Goal: Task Accomplishment & Management: Complete application form

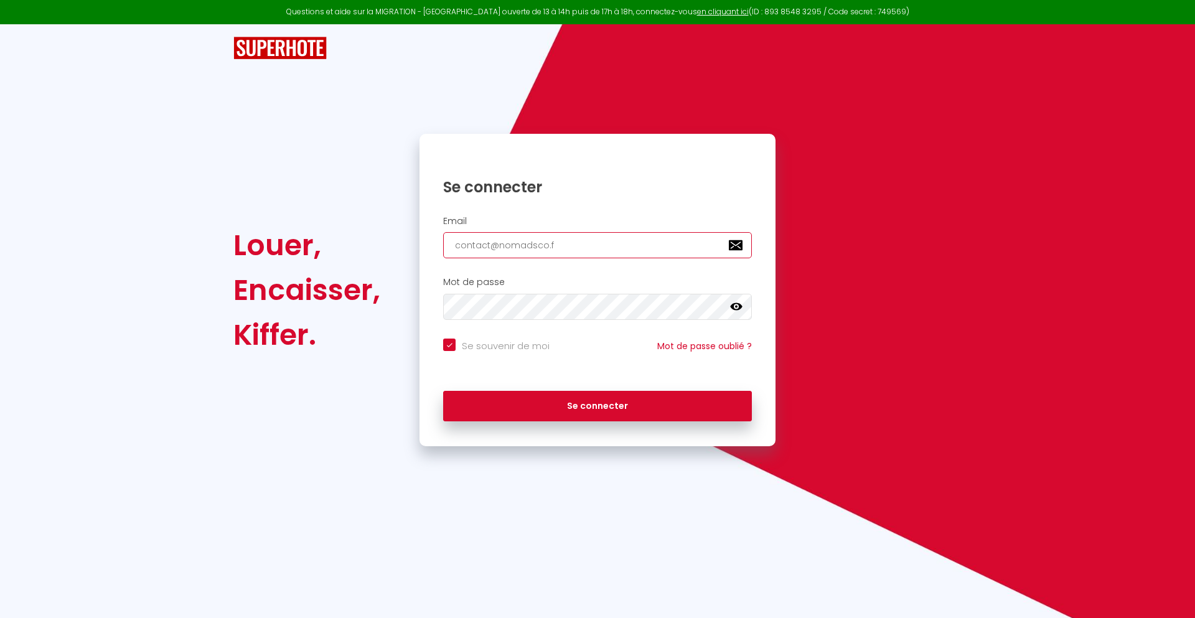
type input "[EMAIL_ADDRESS][DOMAIN_NAME]"
checkbox input "true"
type input "[EMAIL_ADDRESS][DOMAIN_NAME]"
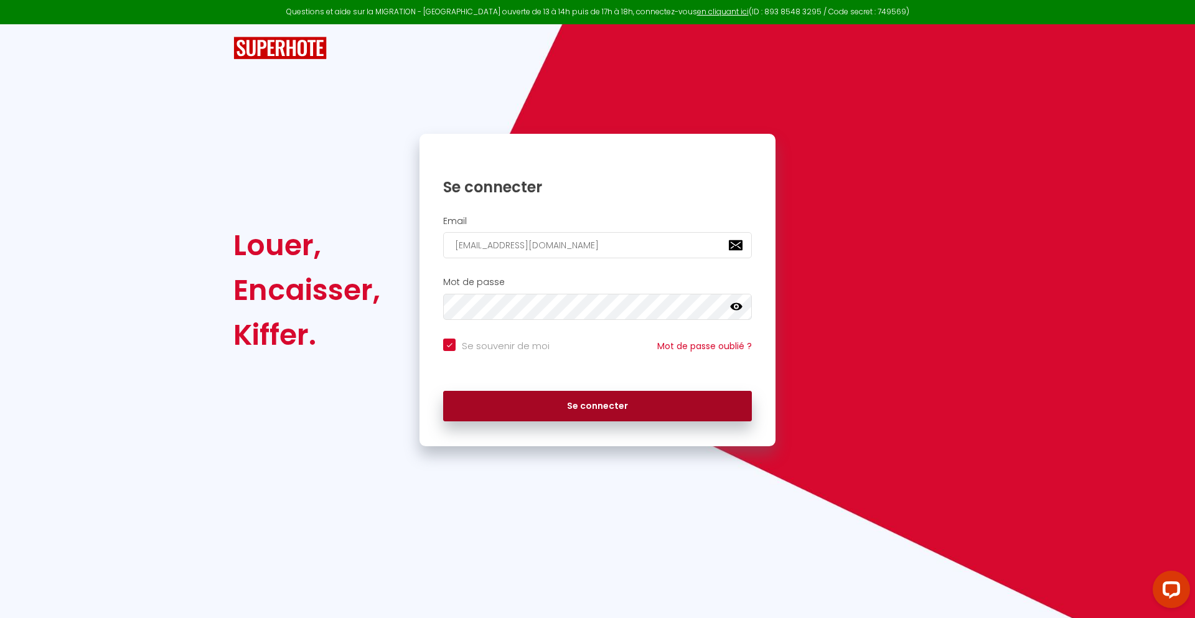
click at [598, 406] on button "Se connecter" at bounding box center [597, 406] width 309 height 31
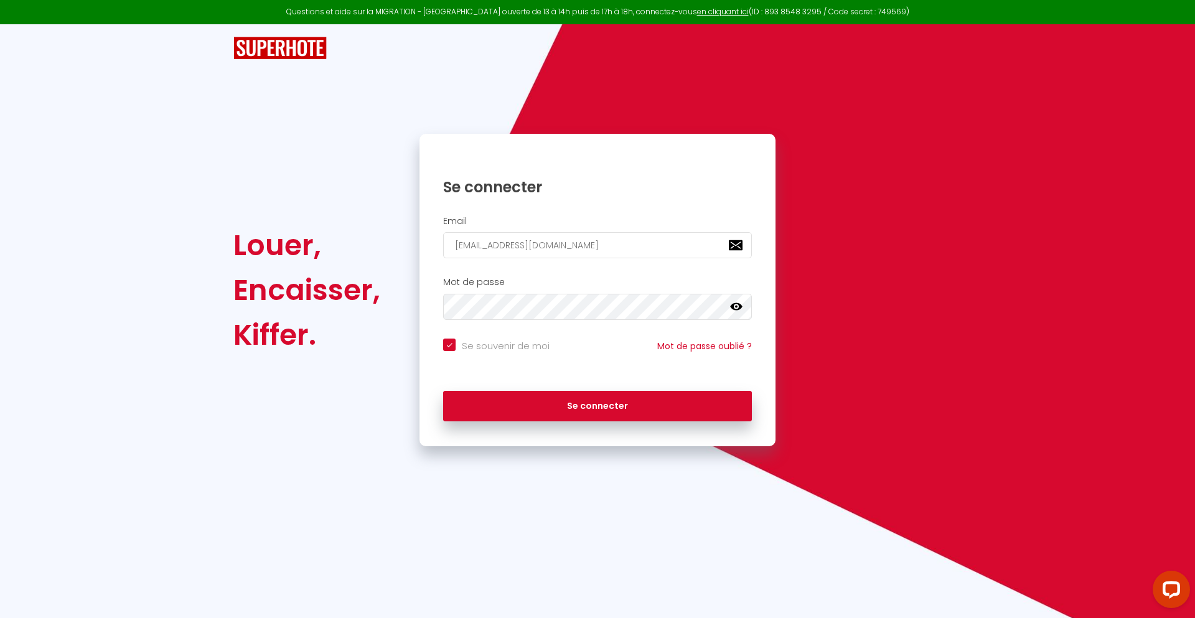
checkbox input "true"
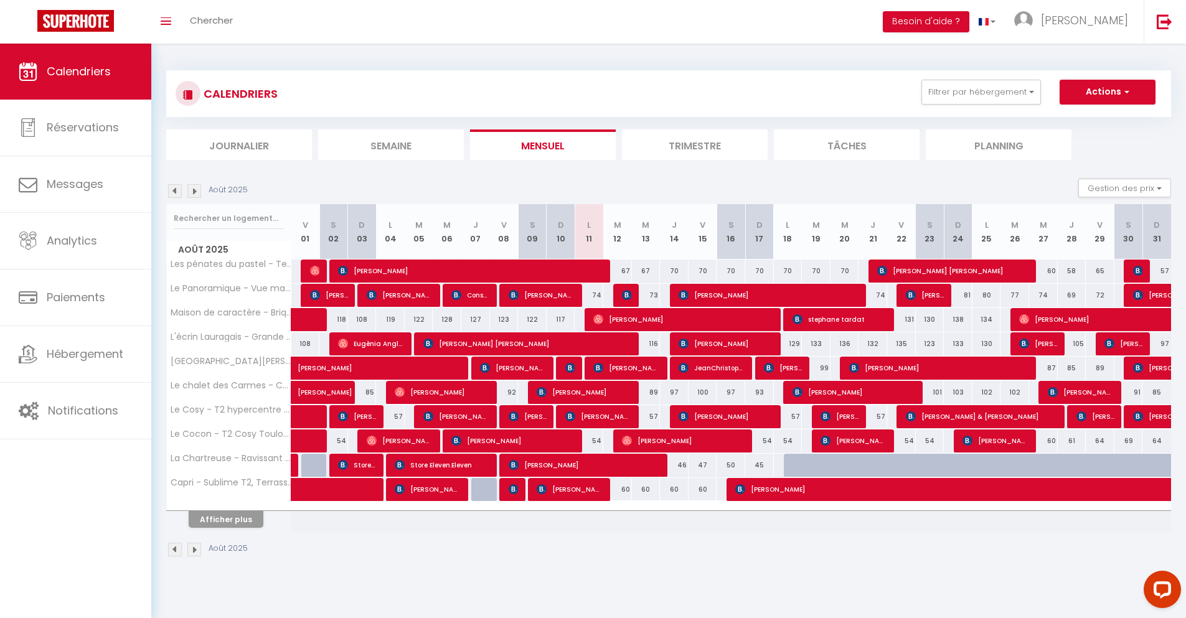
click at [239, 144] on li "Journalier" at bounding box center [239, 145] width 146 height 31
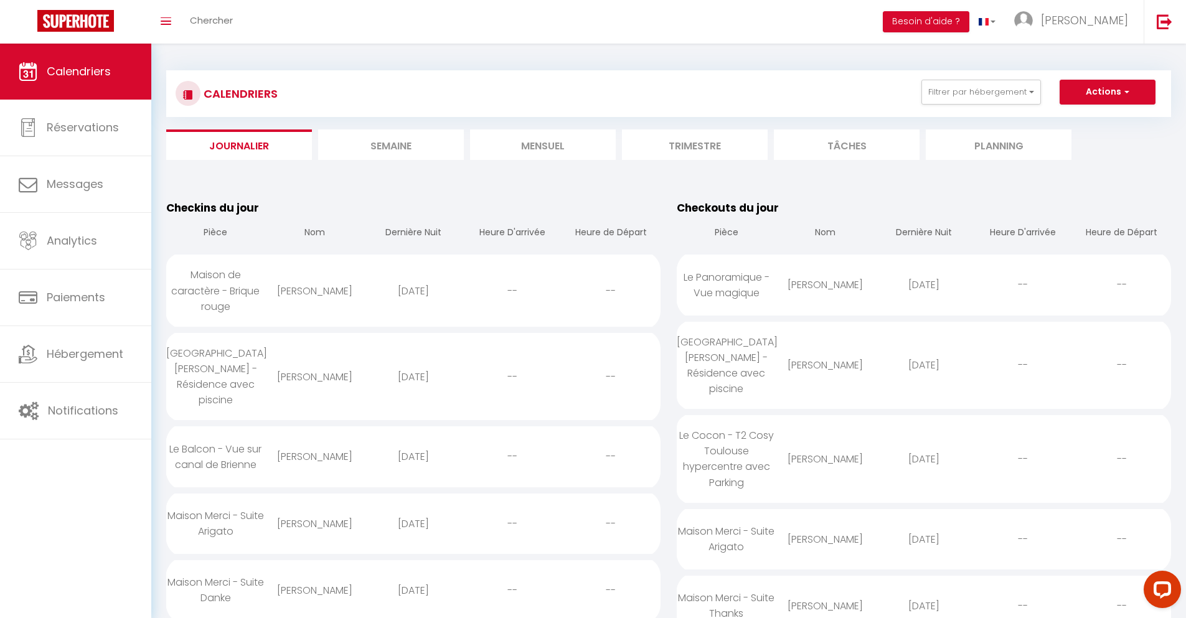
scroll to position [1075, 0]
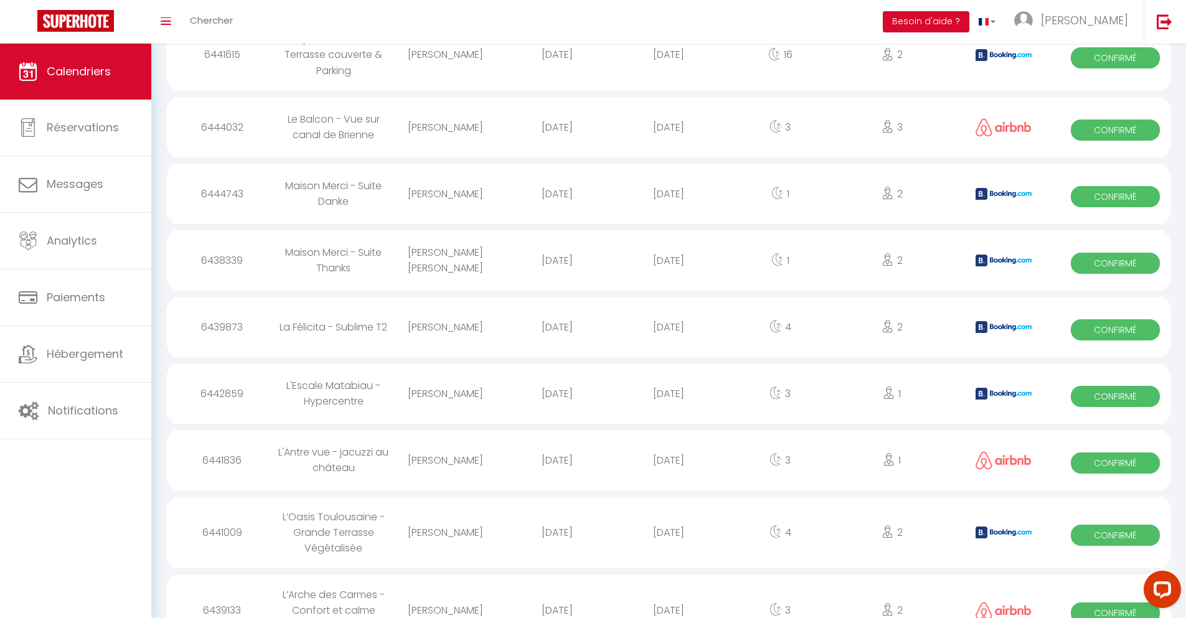
select select "0"
select select "1"
select select
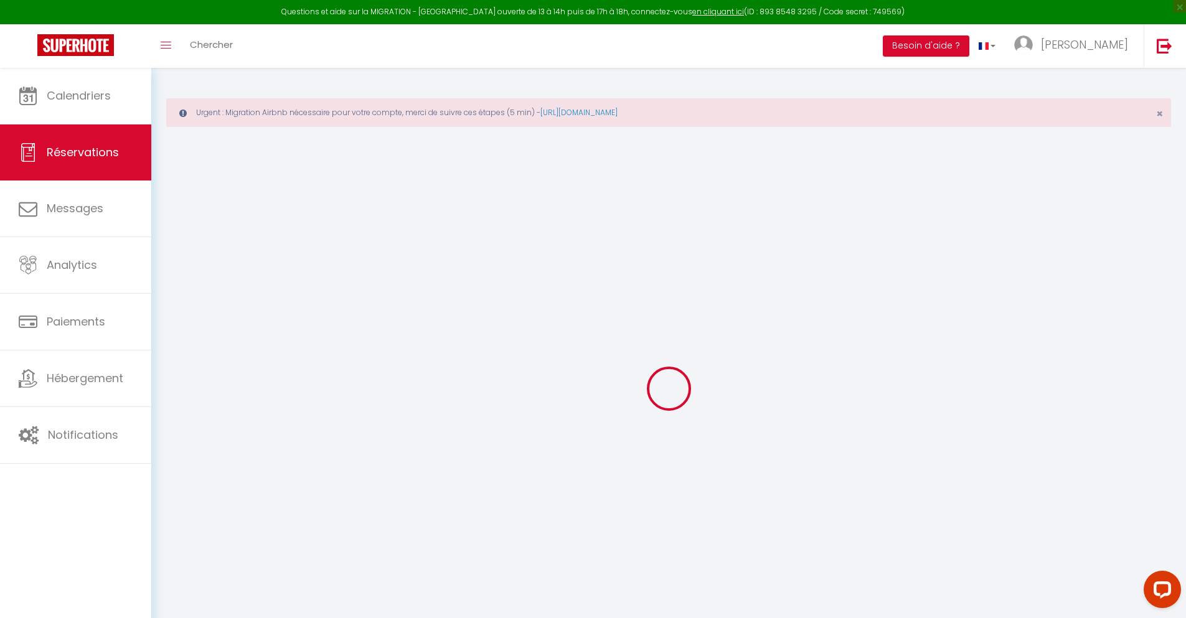
type input "aggoune"
type input "[PERSON_NAME]"
type input "[EMAIL_ADDRESS][DOMAIN_NAME]"
type input "[PHONE_NUMBER]"
type input "."
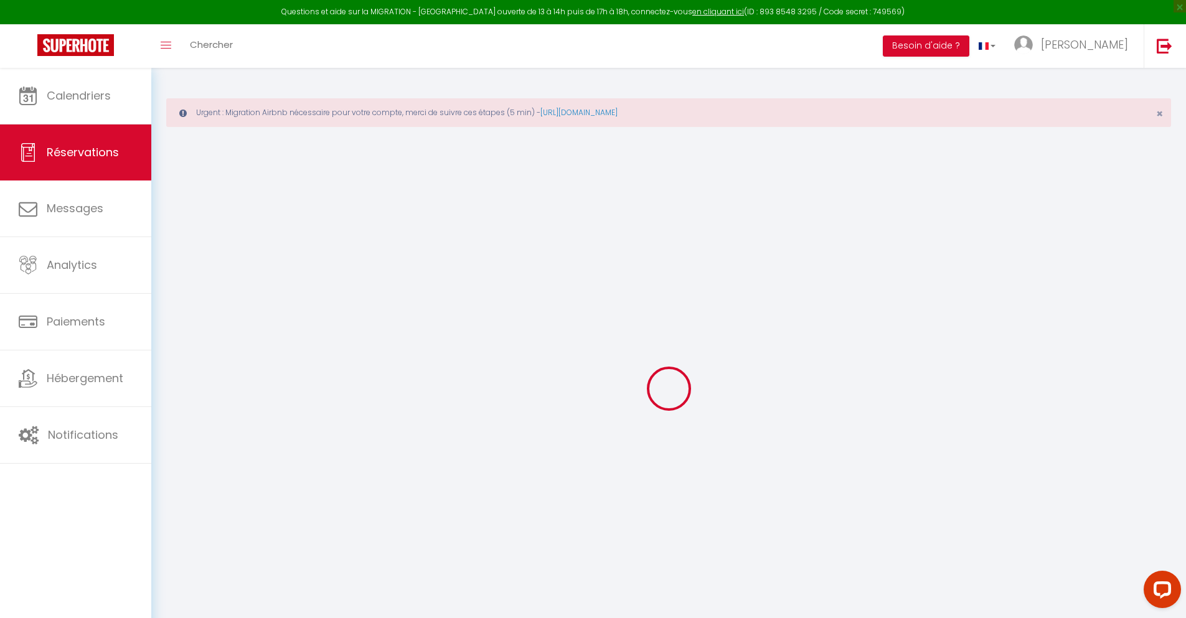
select select "FR"
type input "170.82"
type input "14.95"
select select "34845"
select select "1"
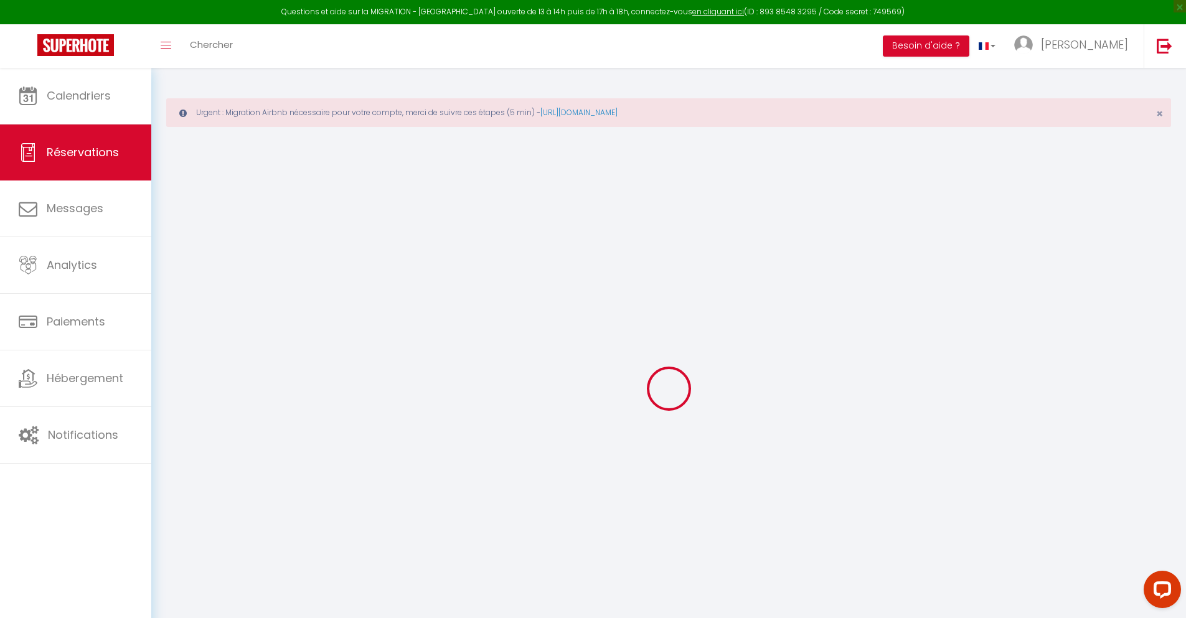
select select
type input "2"
select select "12"
select select
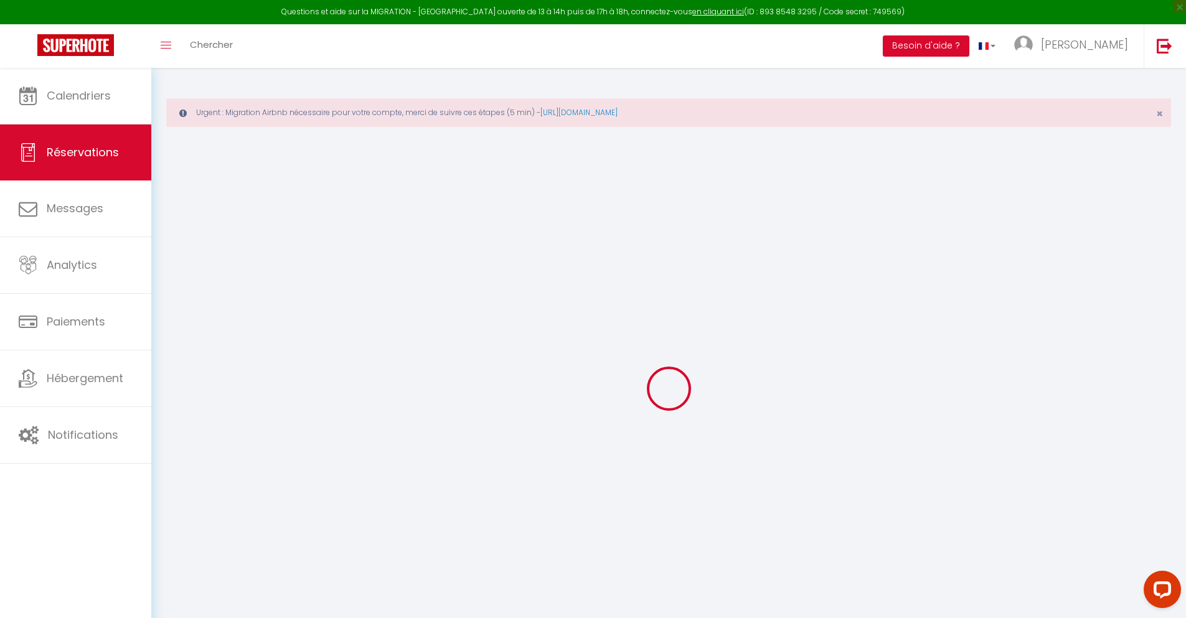
type input "962.84"
checkbox input "false"
type input "0"
select select "2"
type input "0"
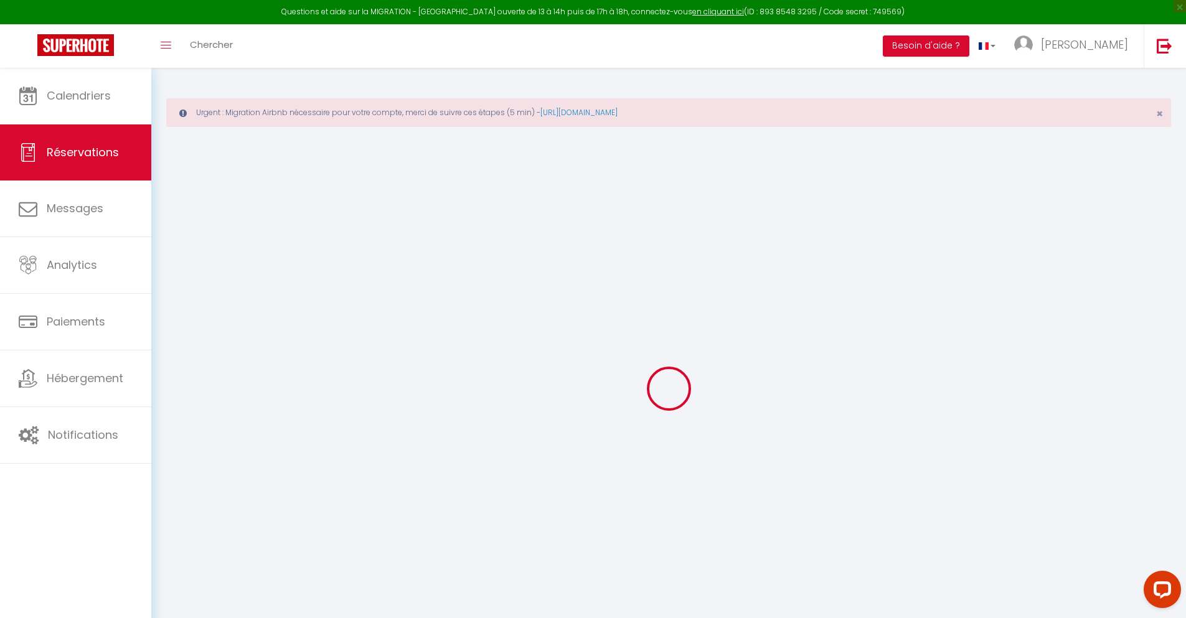
type input "0"
select select
select select "14"
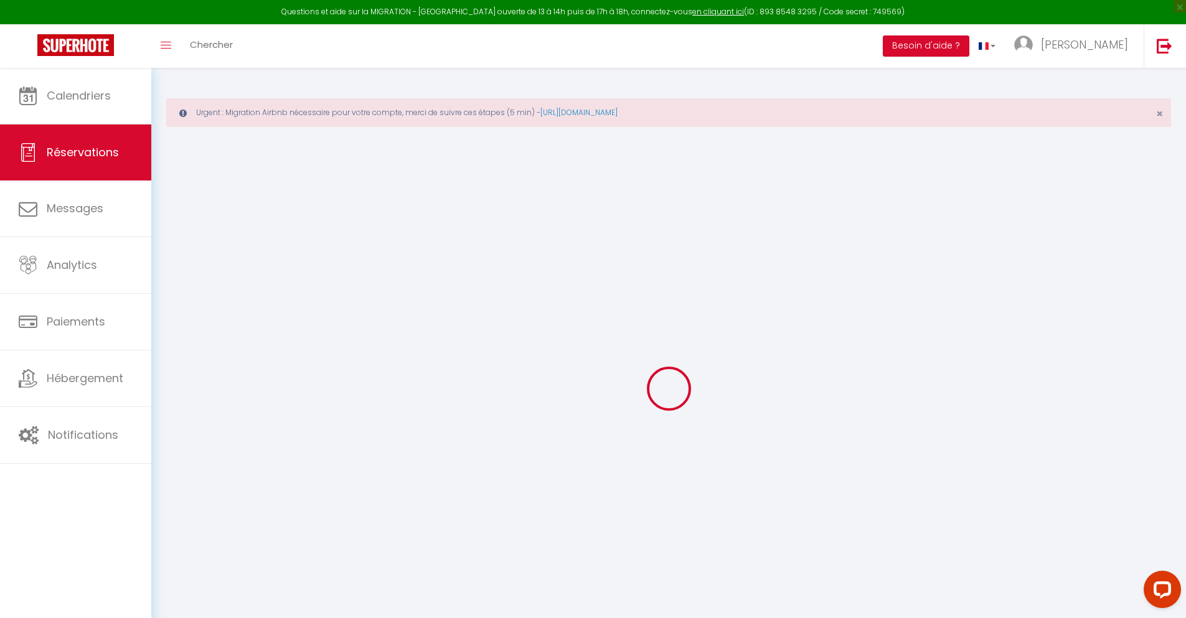
checkbox input "false"
select select
checkbox input "false"
select select
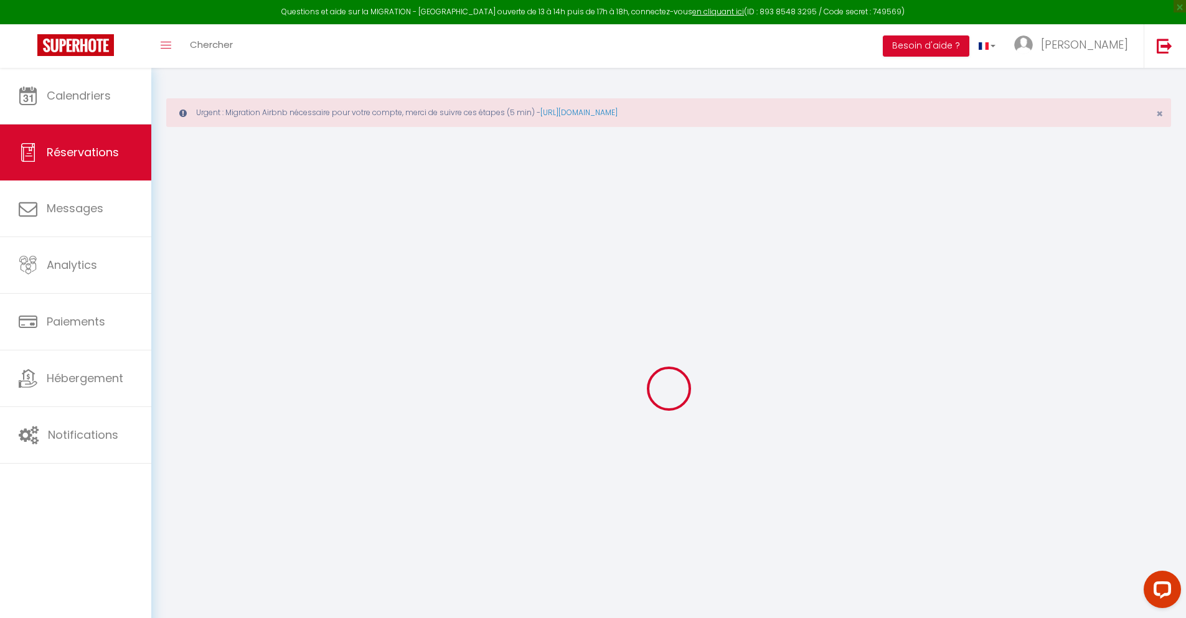
select select
checkbox input "false"
type textarea "** THIS RESERVATION HAS BEEN PRE-PAID ** BOOKING NOTE : Payment charge is EUR 1…"
type input "42"
type input "63.02"
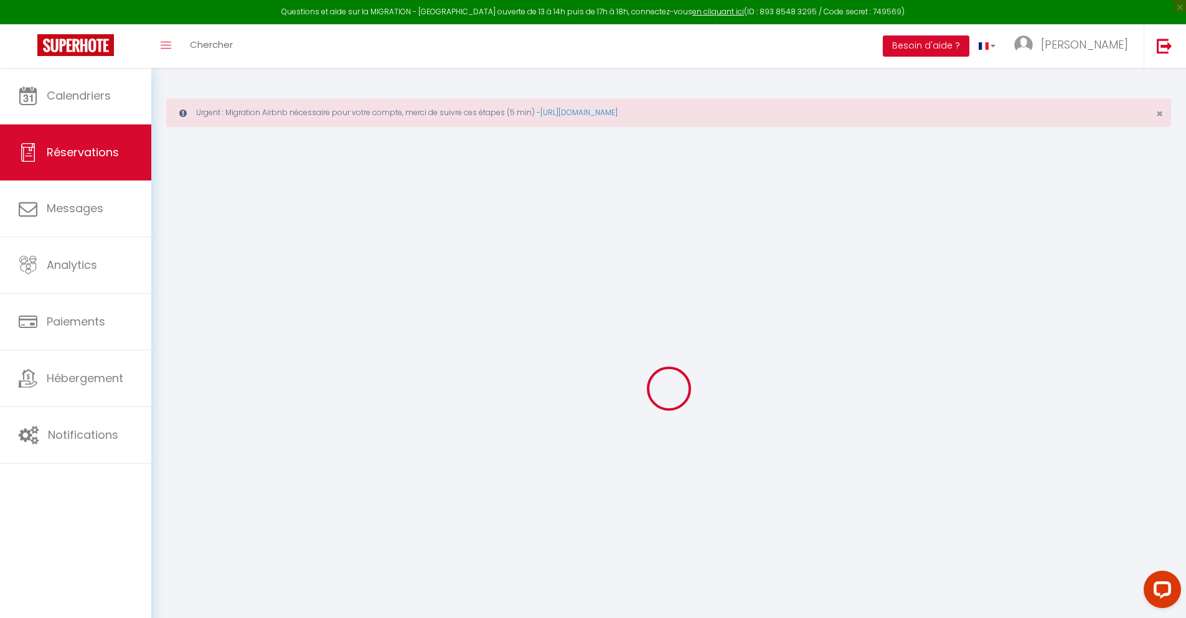
select select
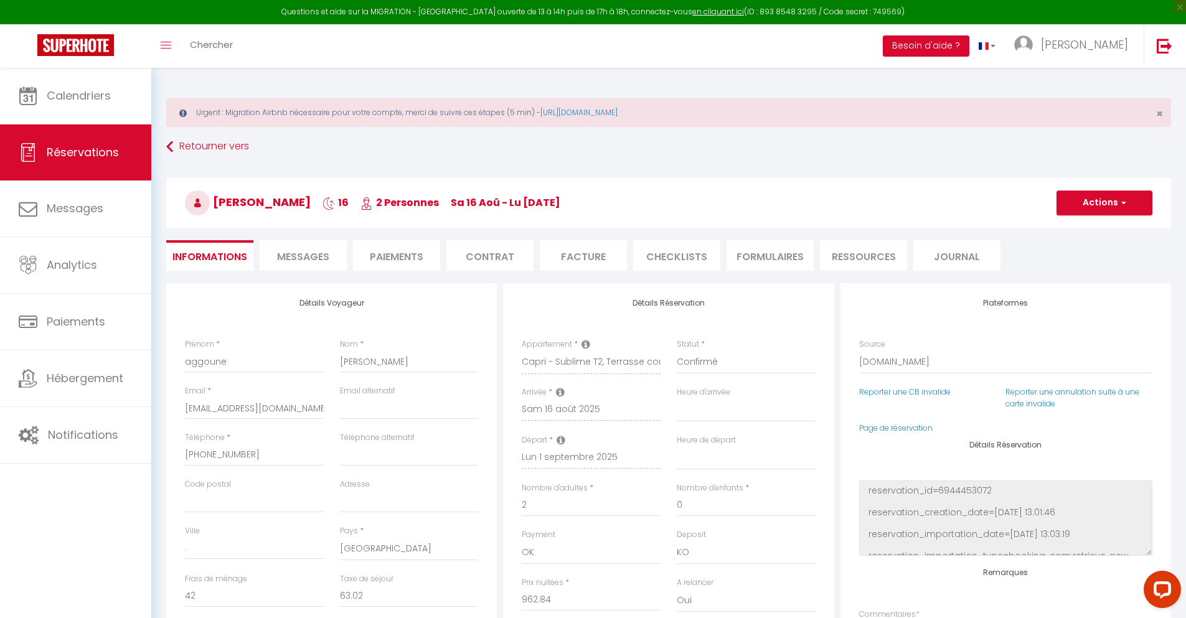
checkbox input "false"
select select
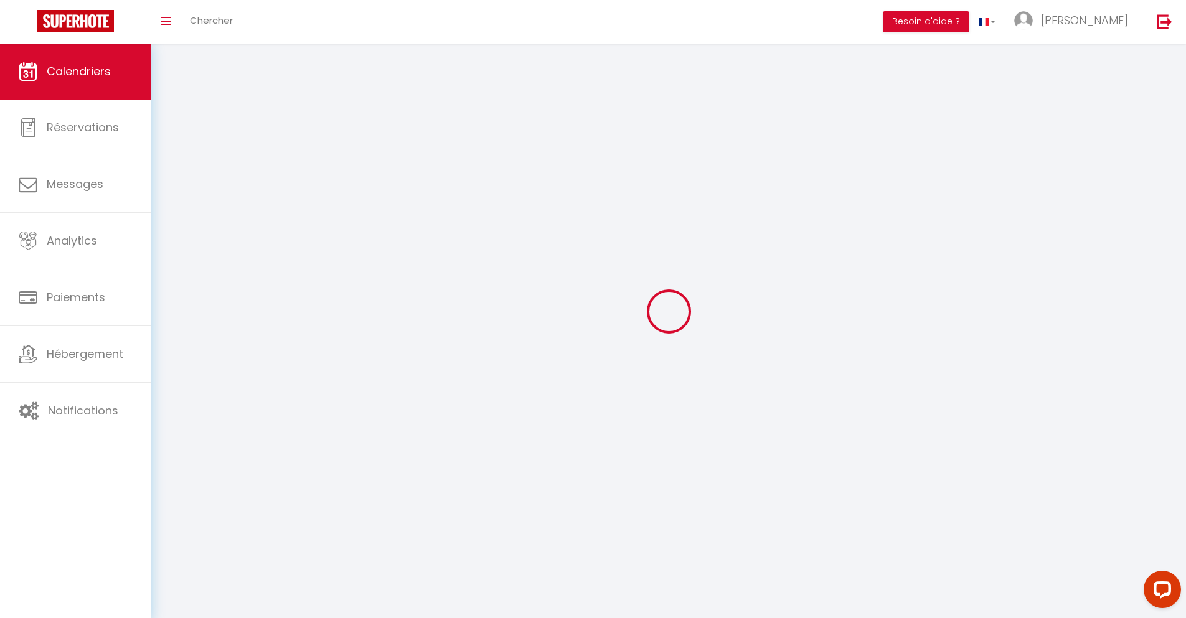
scroll to position [68, 0]
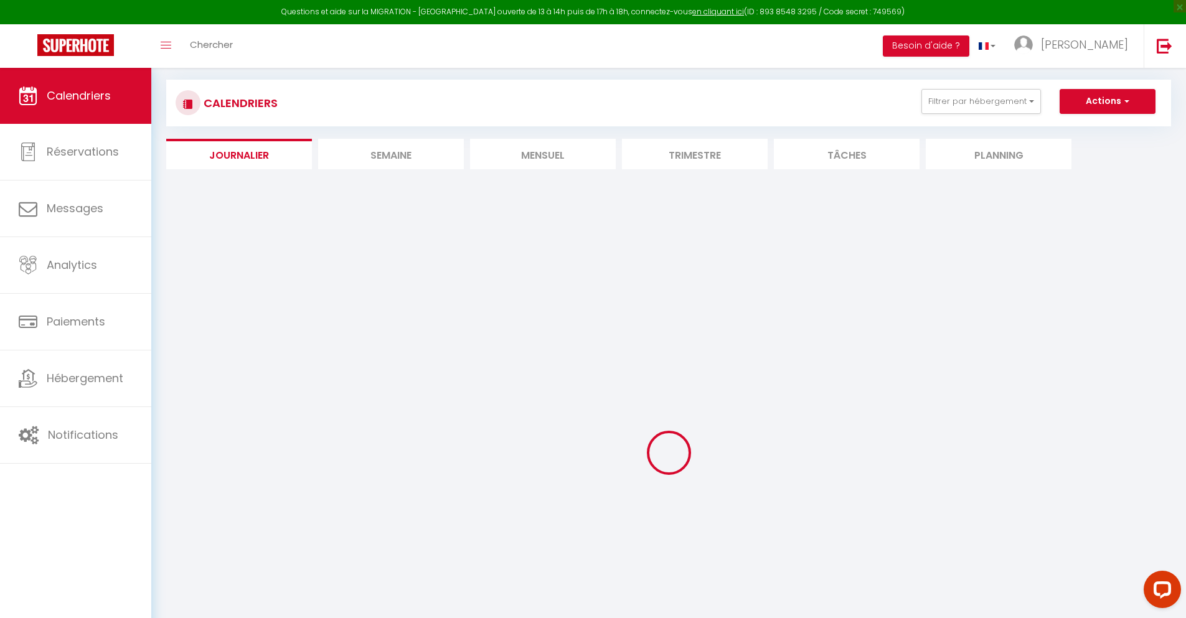
select select
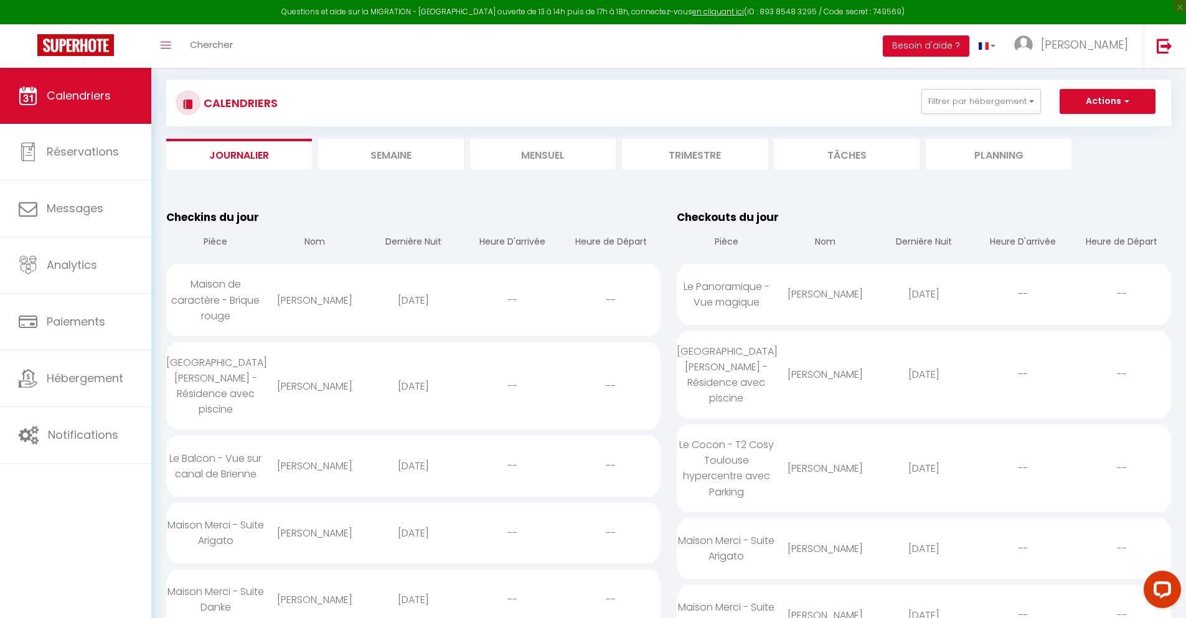
scroll to position [1231, 0]
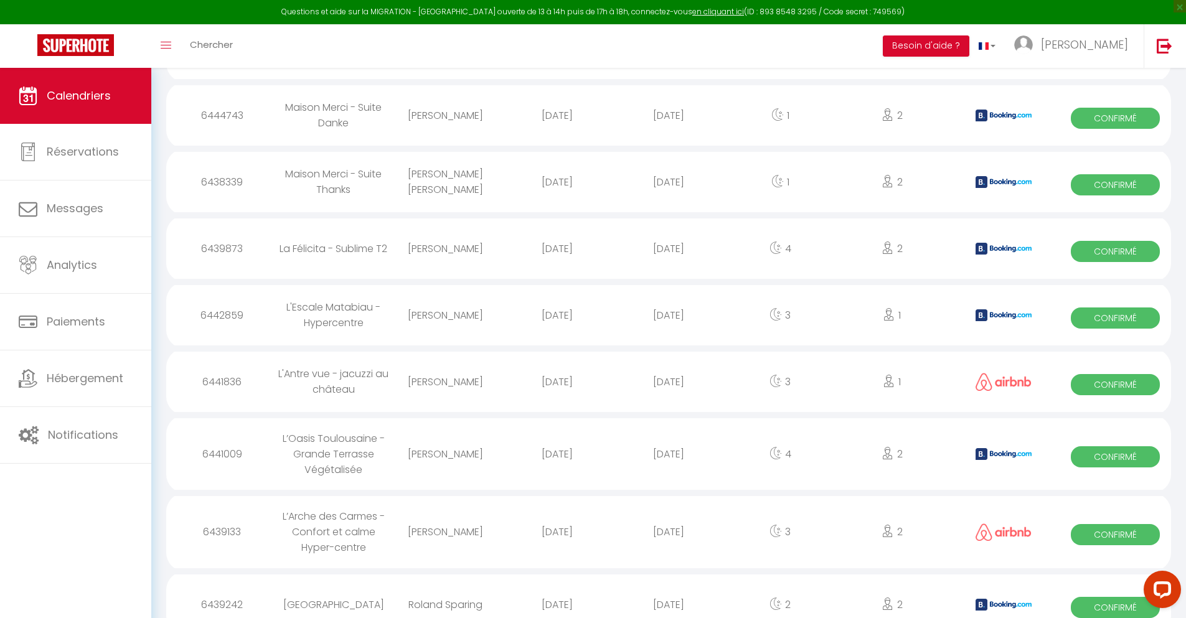
select select "0"
select select "1"
select select
